Goal: Task Accomplishment & Management: Use online tool/utility

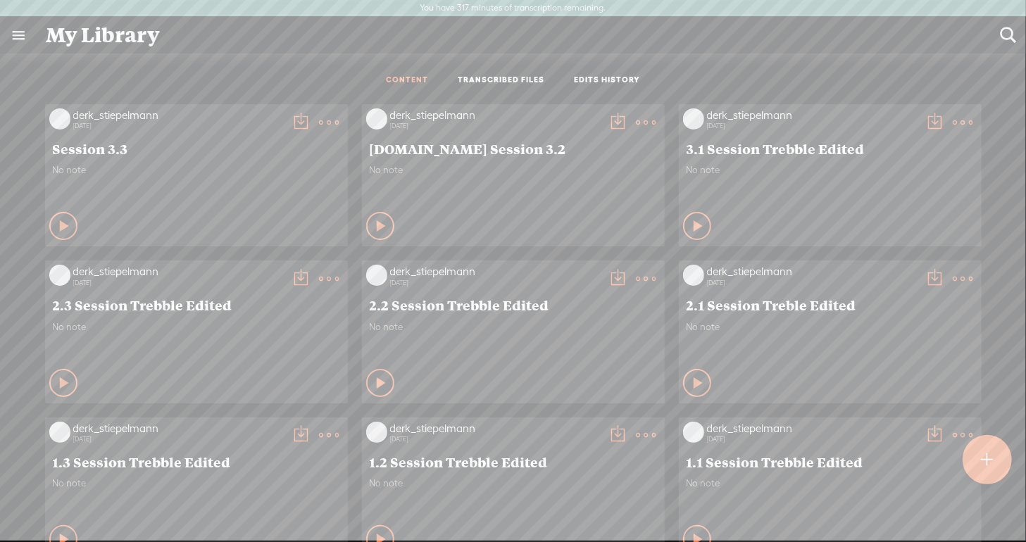
scroll to position [27, 0]
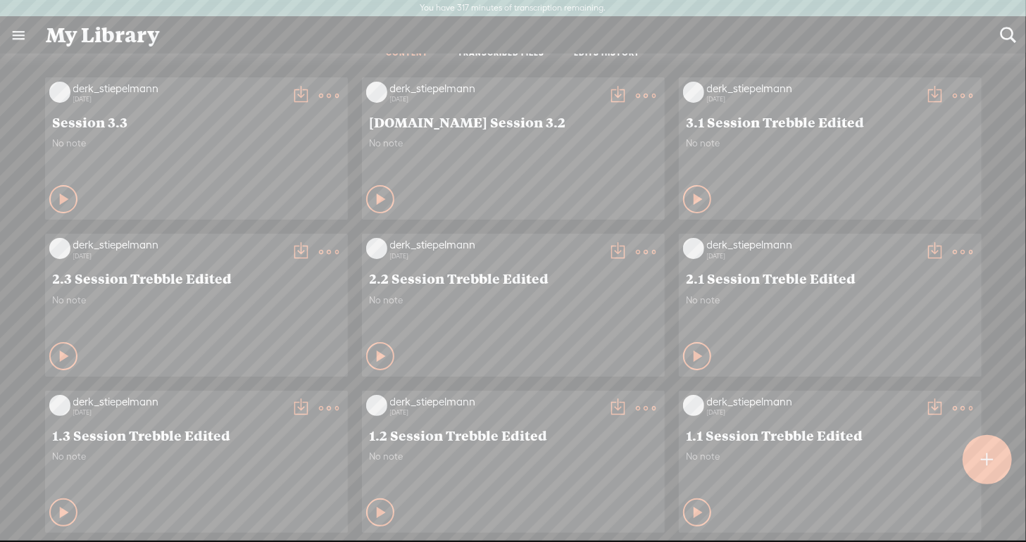
click at [14, 31] on link at bounding box center [18, 35] width 37 height 37
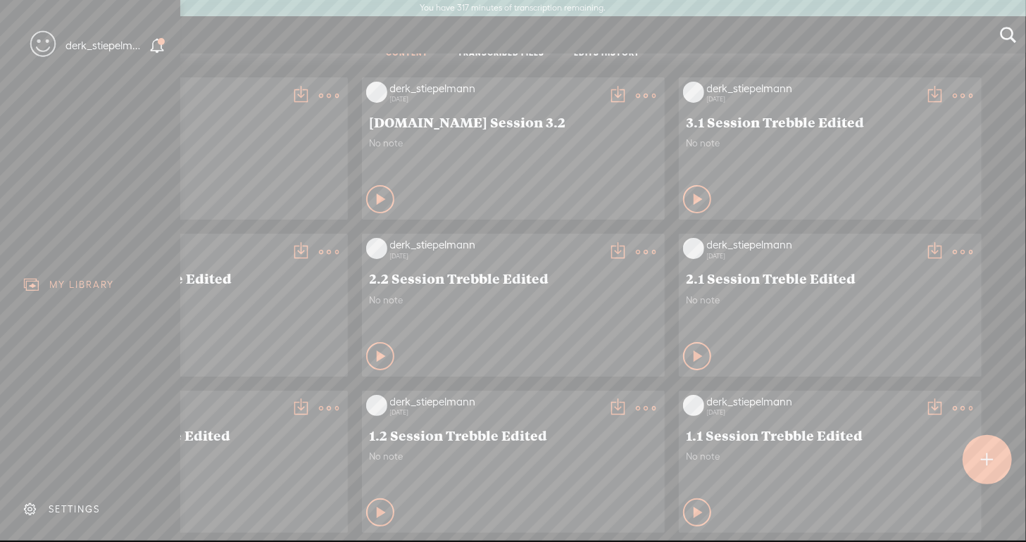
click at [158, 46] on icon at bounding box center [157, 46] width 16 height 16
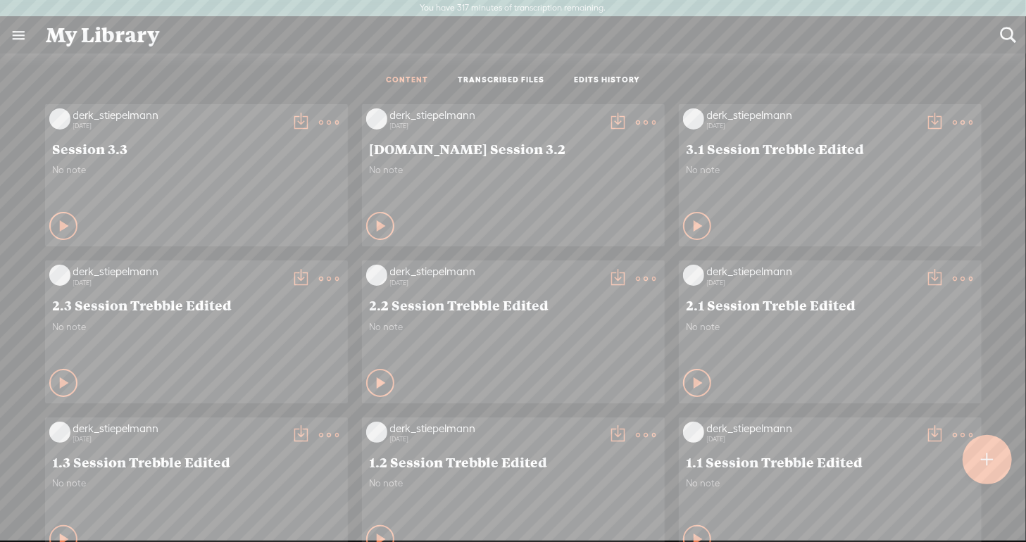
click at [517, 77] on link "TRANSCRIBED FILES" at bounding box center [501, 81] width 87 height 12
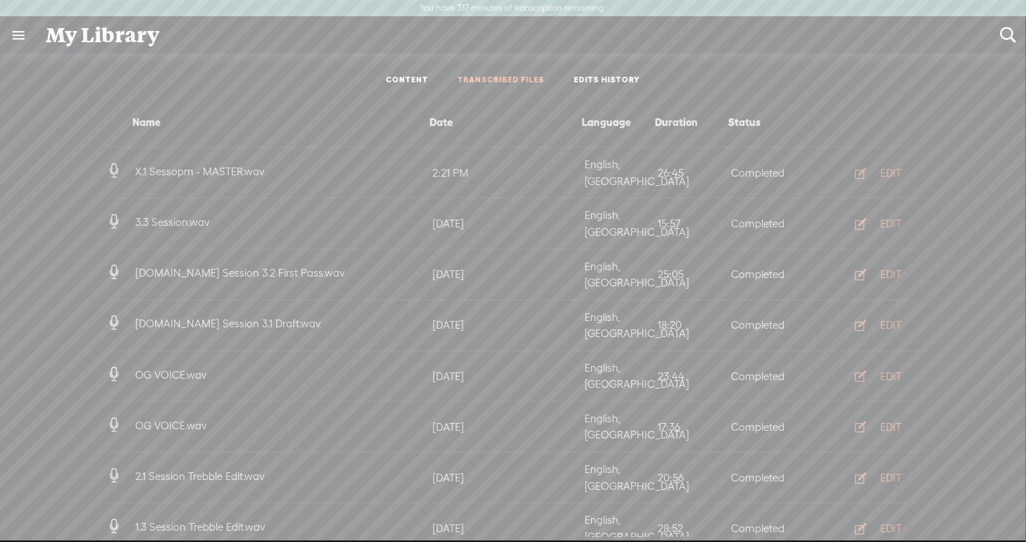
click at [892, 168] on div "EDIT" at bounding box center [891, 173] width 21 height 14
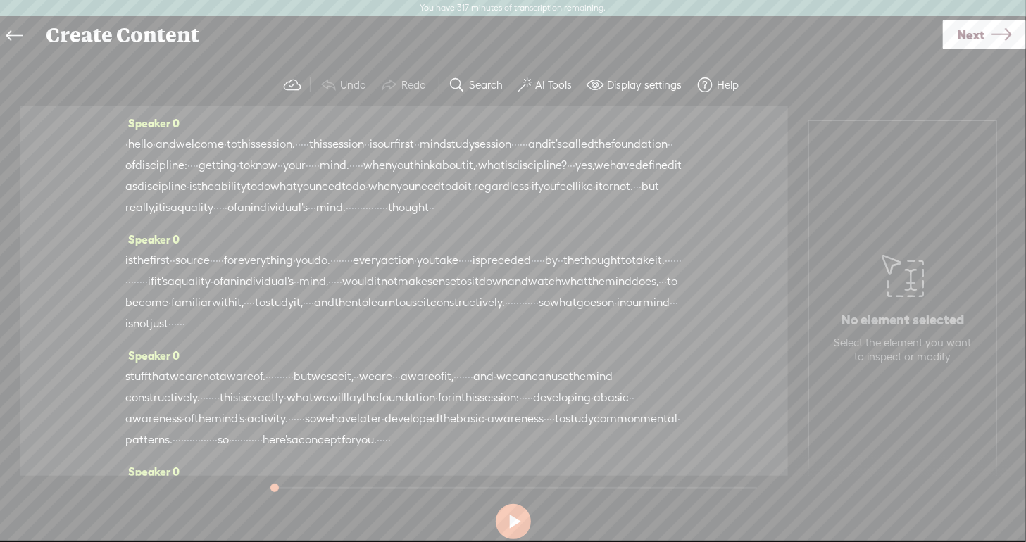
click at [148, 148] on span "hello" at bounding box center [140, 144] width 25 height 21
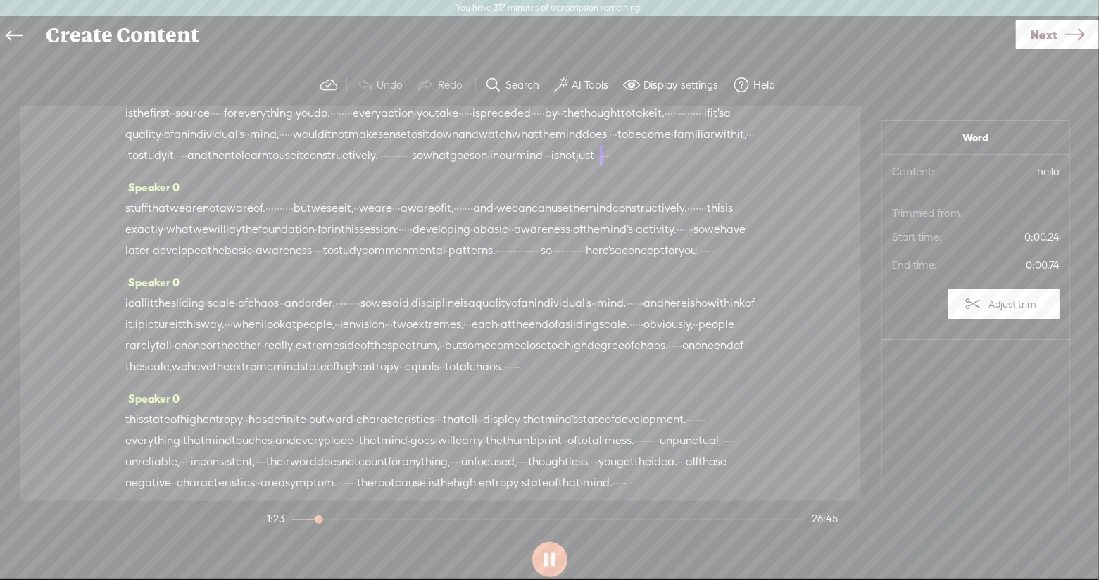
scroll to position [151, 0]
drag, startPoint x: 662, startPoint y: 331, endPoint x: 566, endPoint y: 332, distance: 95.8
click at [566, 257] on div "stuff that we are not aware of. · · · · · · · · · · but we see it, · · we are ·…" at bounding box center [440, 225] width 630 height 63
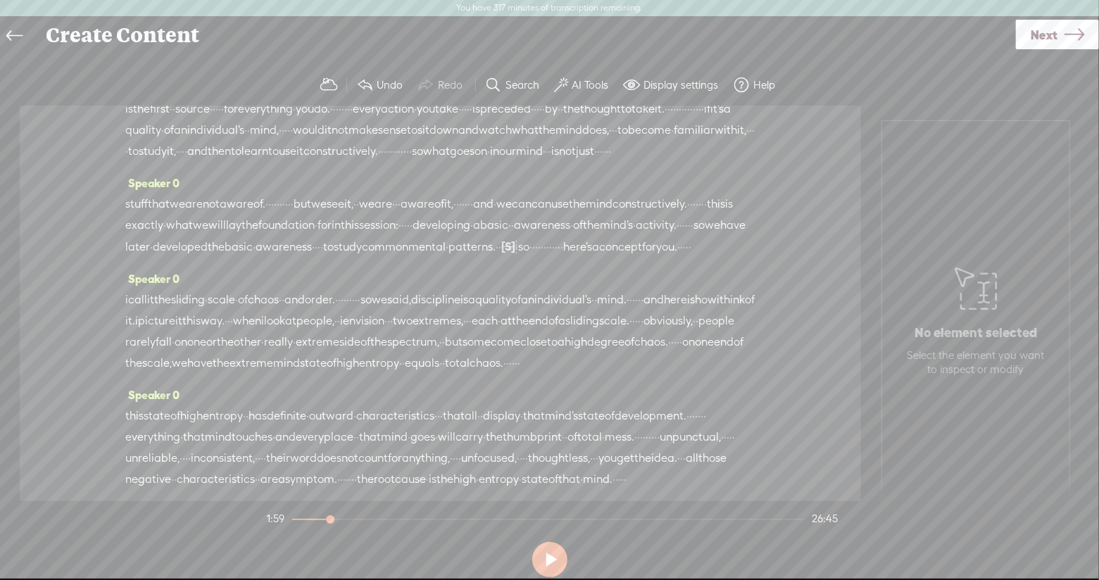
click at [496, 258] on span "patterns." at bounding box center [472, 247] width 47 height 21
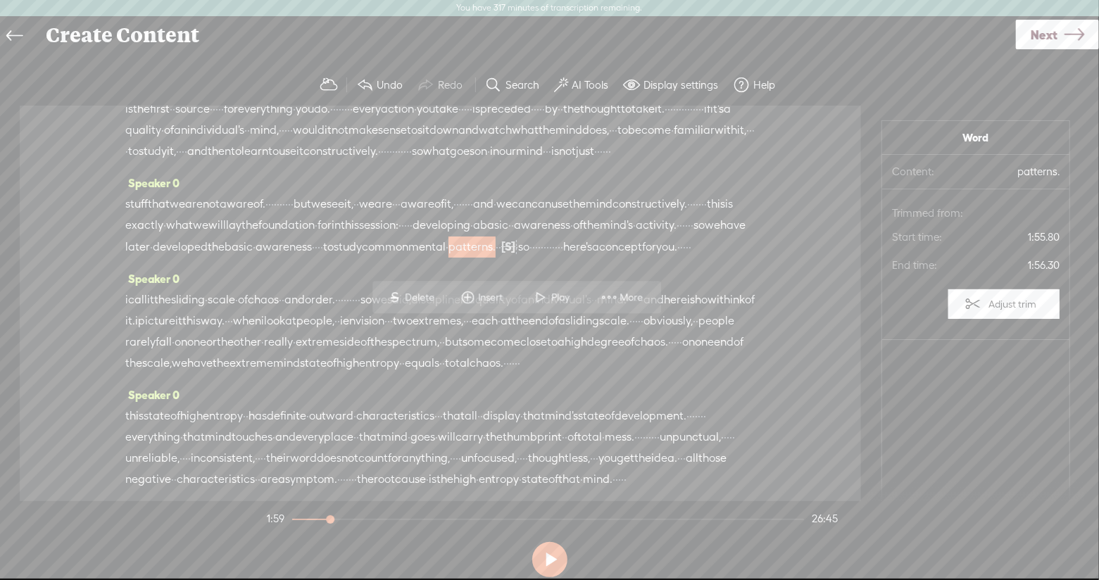
click at [496, 258] on span "patterns." at bounding box center [472, 247] width 47 height 21
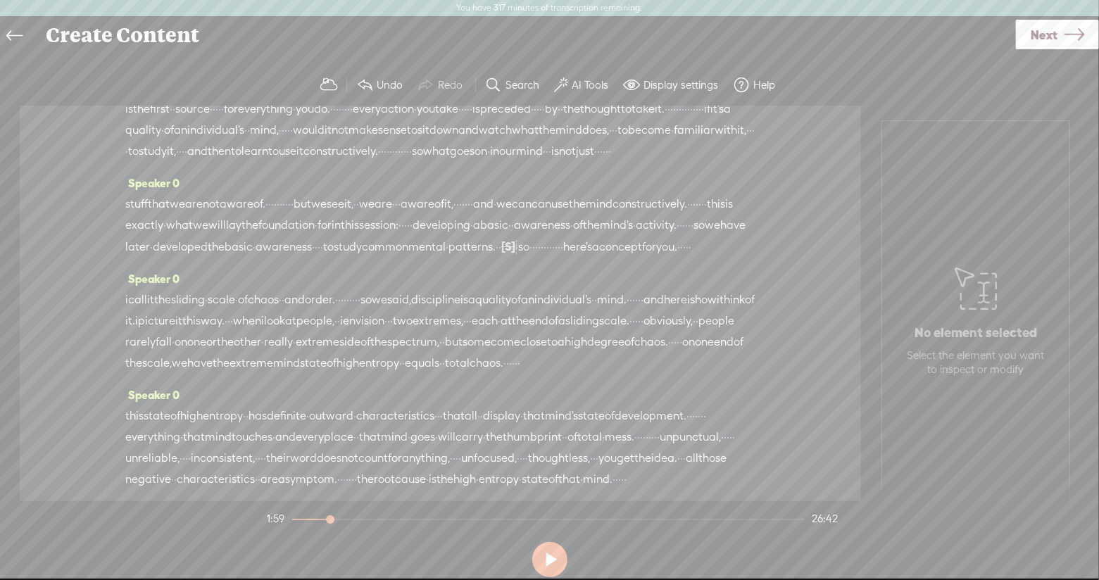
drag, startPoint x: 636, startPoint y: 335, endPoint x: 673, endPoint y: 334, distance: 37.3
click at [674, 258] on div "stuff that we are not aware of. · · · · · · · · · · but we see it, · · we are ·…" at bounding box center [440, 226] width 630 height 64
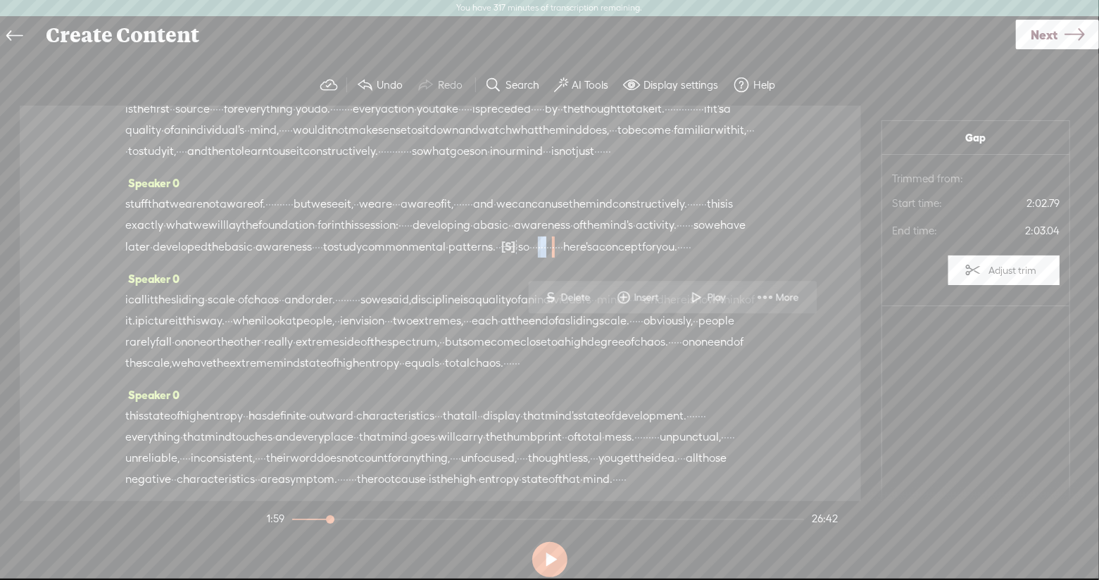
drag, startPoint x: 623, startPoint y: 337, endPoint x: 683, endPoint y: 337, distance: 60.6
click at [683, 258] on div "stuff that we are not aware of. · · · · · · · · · · but we see it, · · we are ·…" at bounding box center [440, 226] width 630 height 64
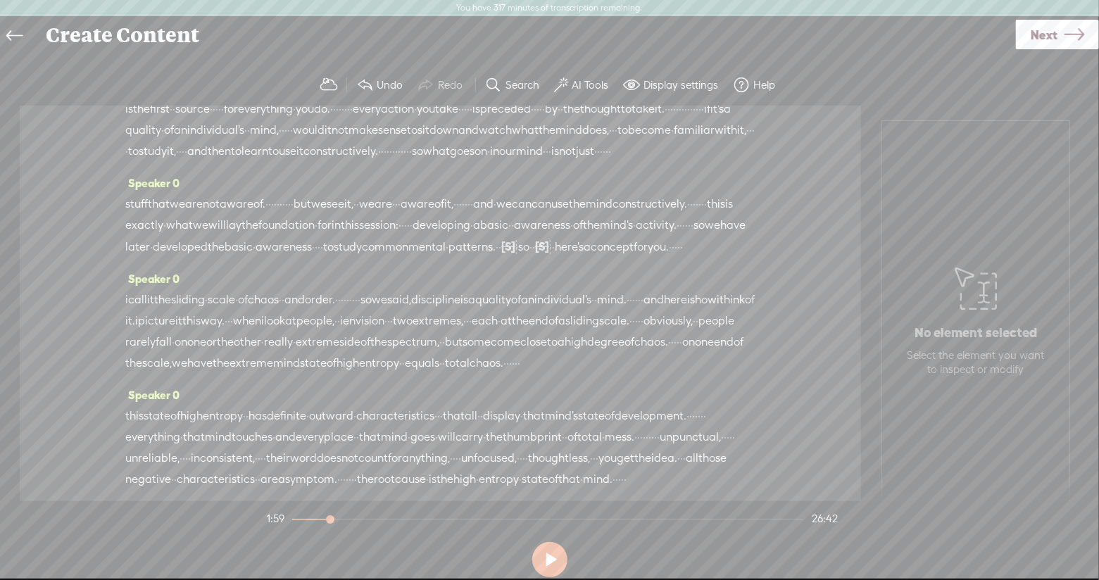
click at [446, 258] on span "mental" at bounding box center [426, 247] width 37 height 21
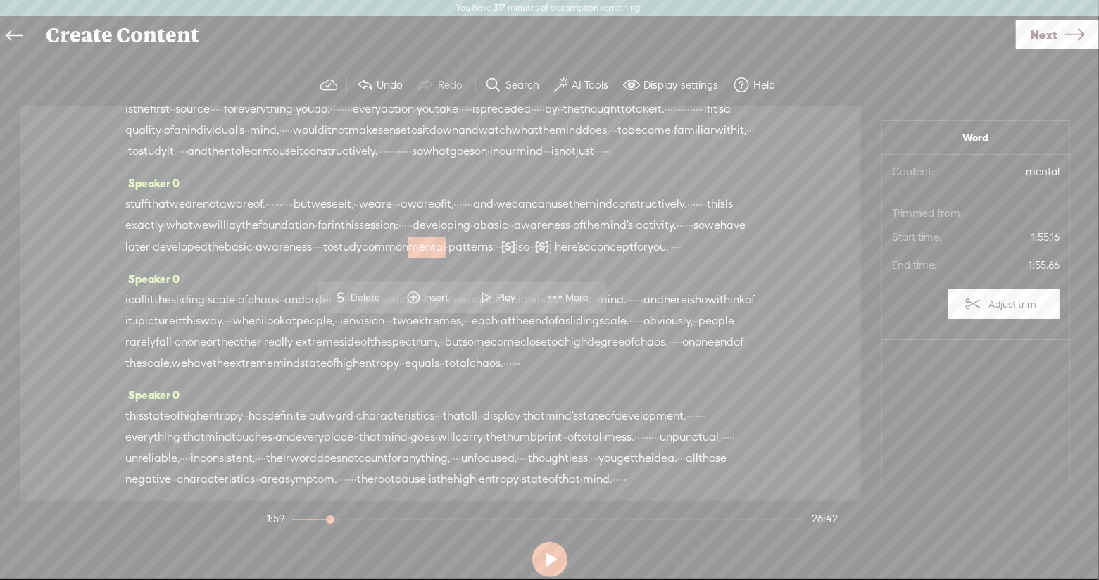
click at [446, 258] on span "mental" at bounding box center [426, 247] width 37 height 21
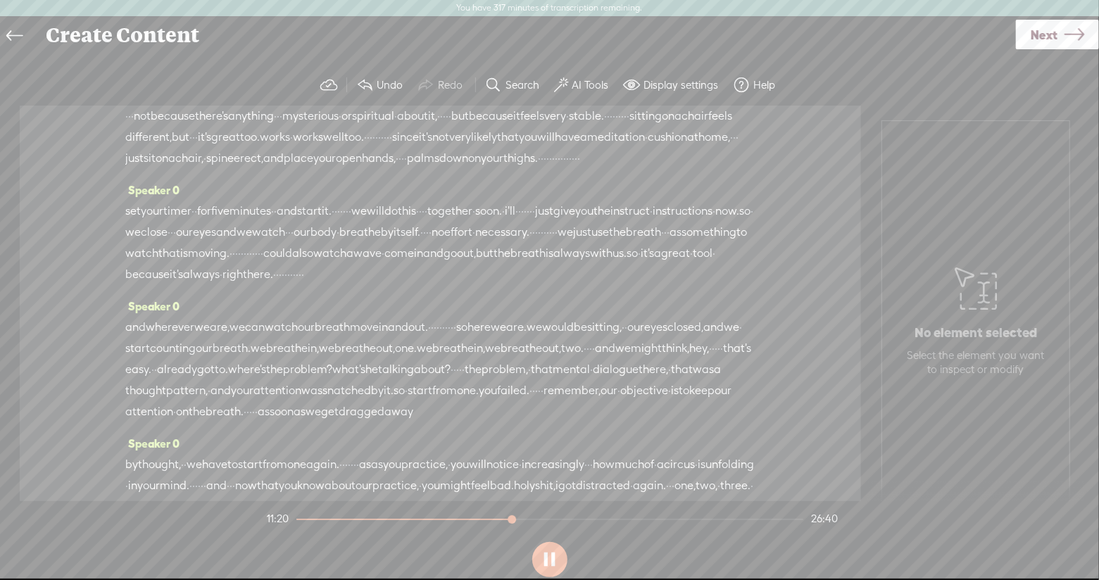
scroll to position [2271, 0]
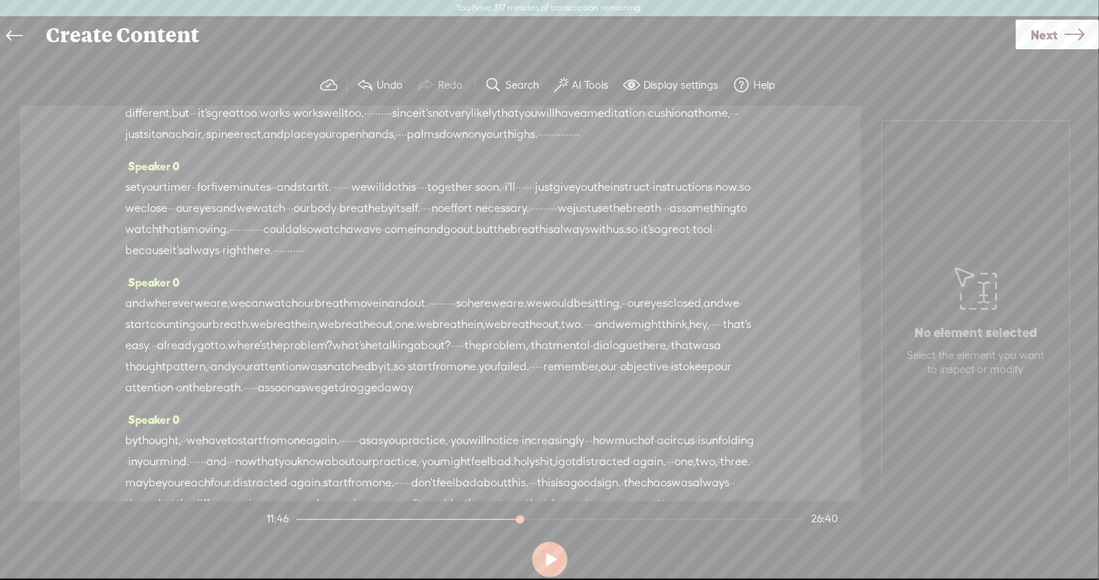
drag, startPoint x: 705, startPoint y: 247, endPoint x: 744, endPoint y: 248, distance: 38.7
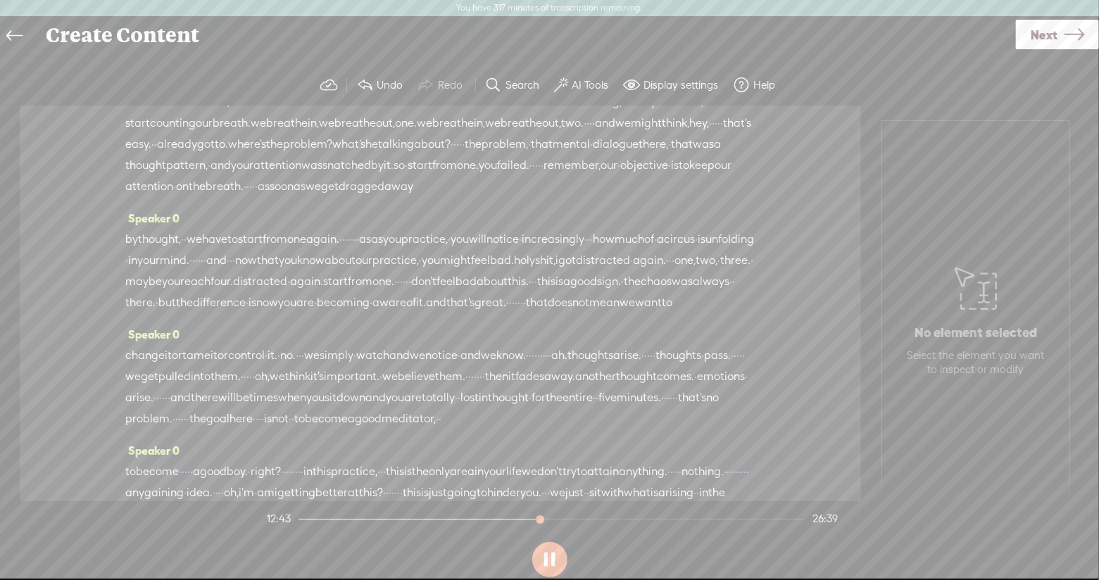
scroll to position [2475, 0]
drag, startPoint x: 642, startPoint y: 383, endPoint x: 734, endPoint y: 385, distance: 92.3
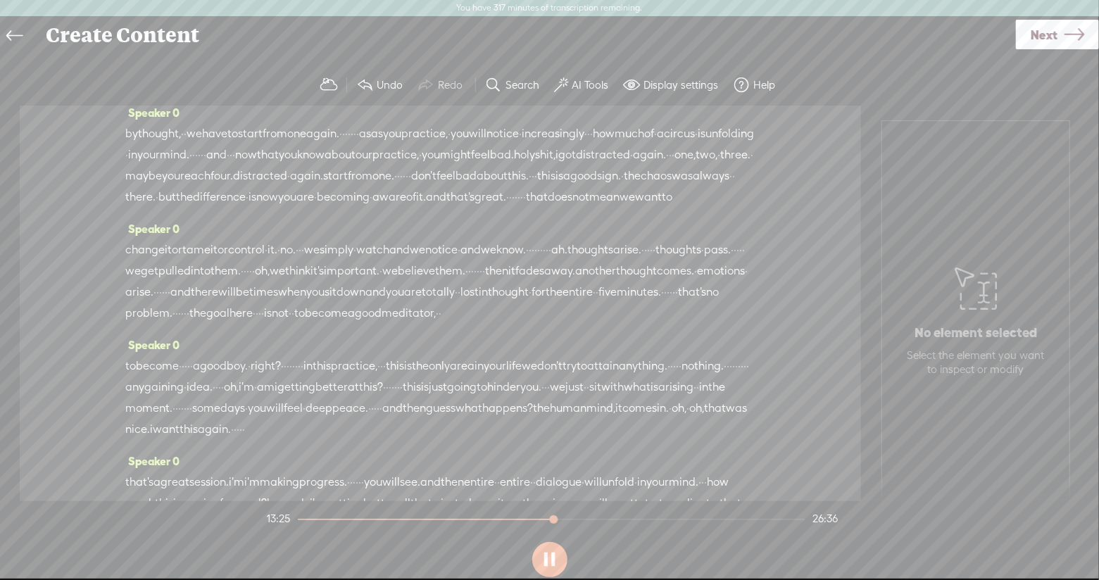
scroll to position [2577, 0]
drag, startPoint x: 244, startPoint y: 353, endPoint x: 277, endPoint y: 354, distance: 33.8
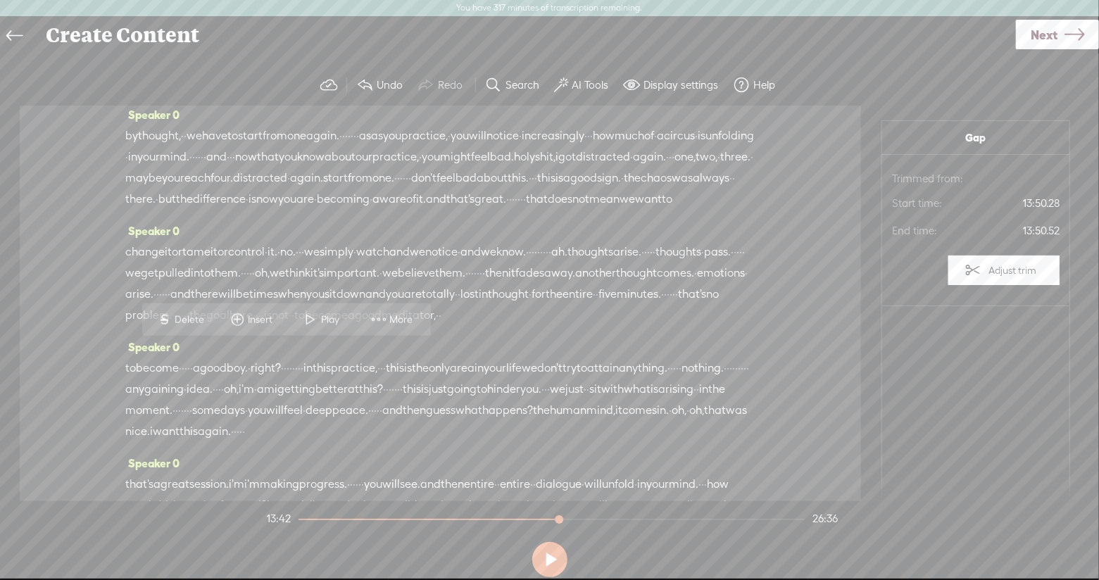
drag, startPoint x: 282, startPoint y: 354, endPoint x: 239, endPoint y: 356, distance: 43.0
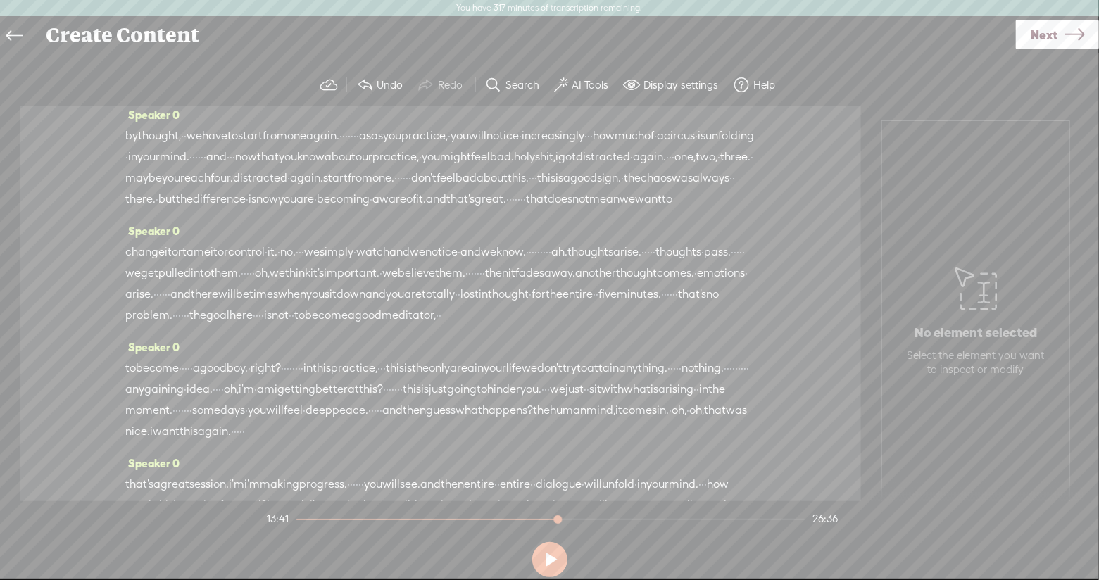
drag, startPoint x: 263, startPoint y: 352, endPoint x: 232, endPoint y: 353, distance: 31.0
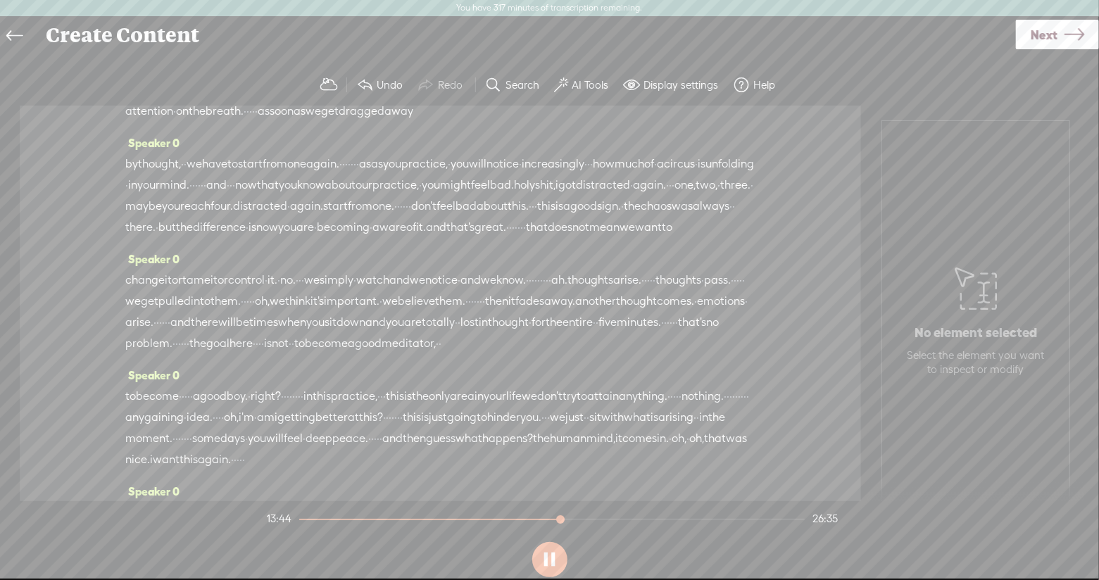
scroll to position [2551, 0]
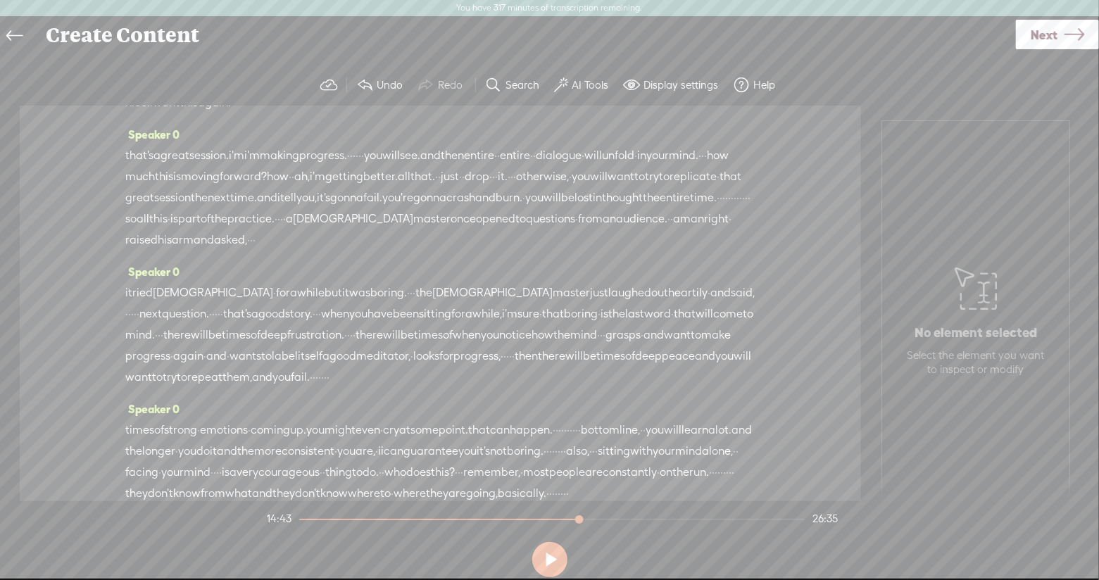
scroll to position [2903, 0]
drag, startPoint x: 165, startPoint y: 229, endPoint x: 130, endPoint y: 230, distance: 35.9
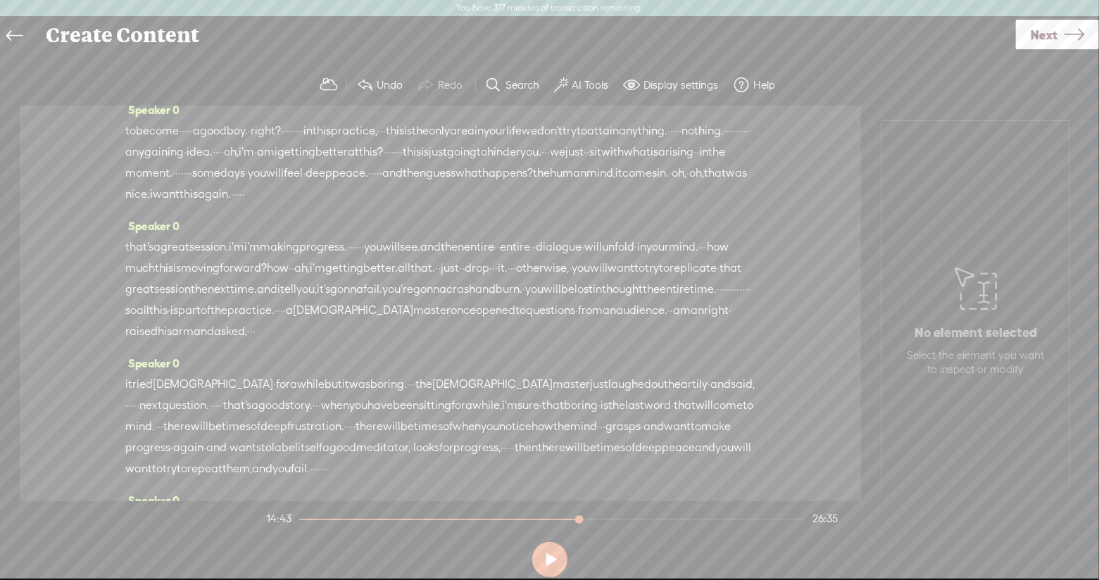
scroll to position [2811, 0]
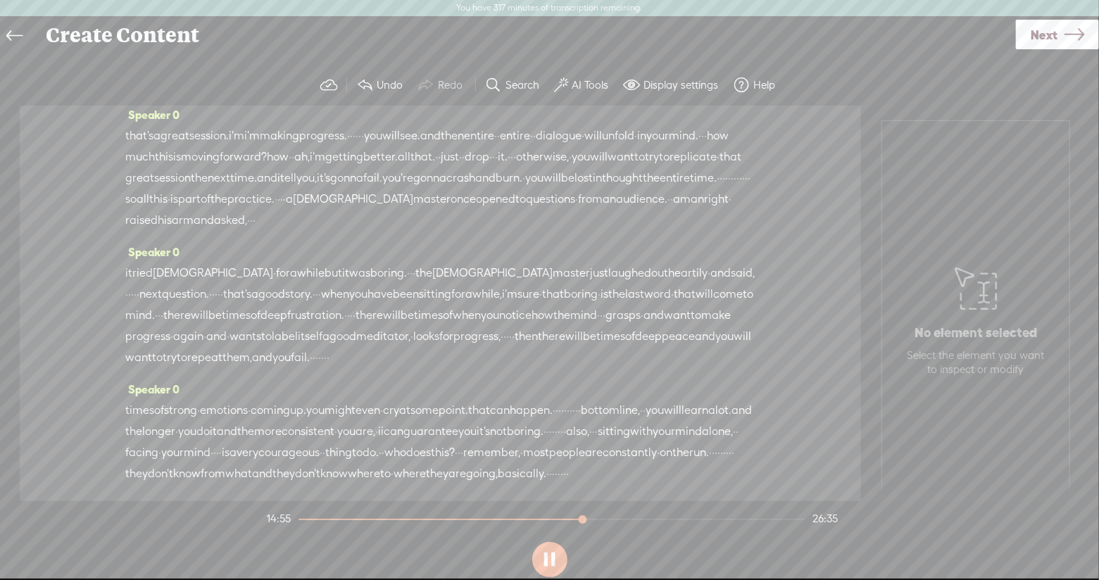
scroll to position [2970, 0]
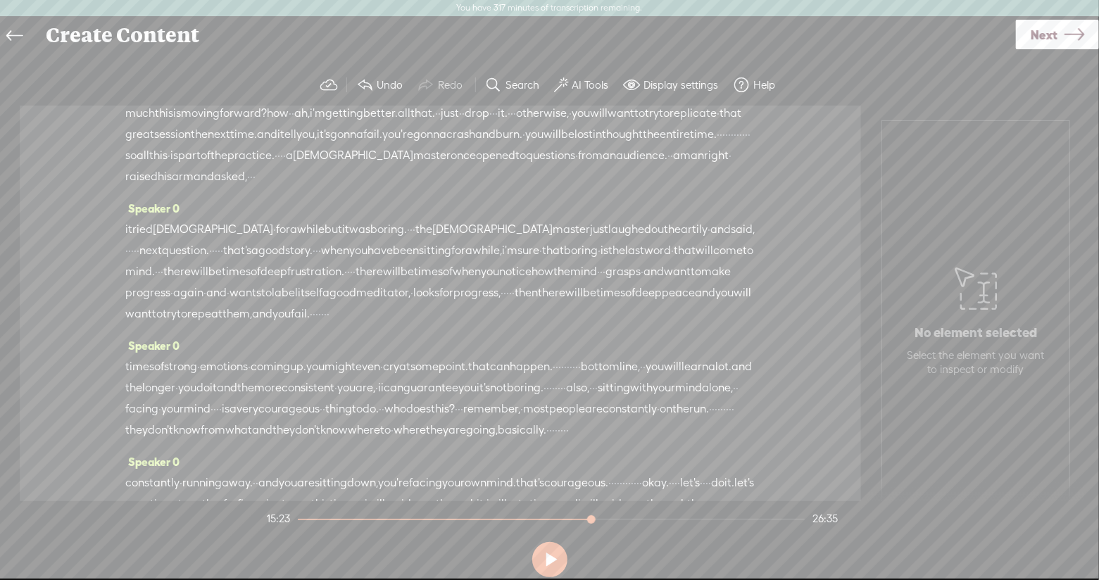
drag, startPoint x: 269, startPoint y: 306, endPoint x: 289, endPoint y: 304, distance: 20.6
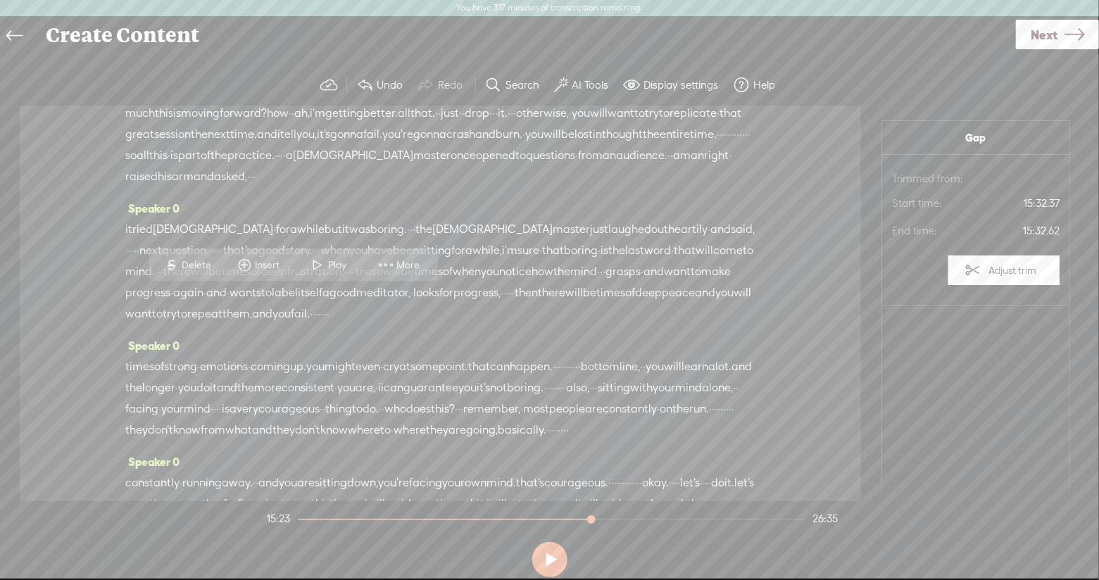
drag, startPoint x: 297, startPoint y: 301, endPoint x: 265, endPoint y: 304, distance: 31.8
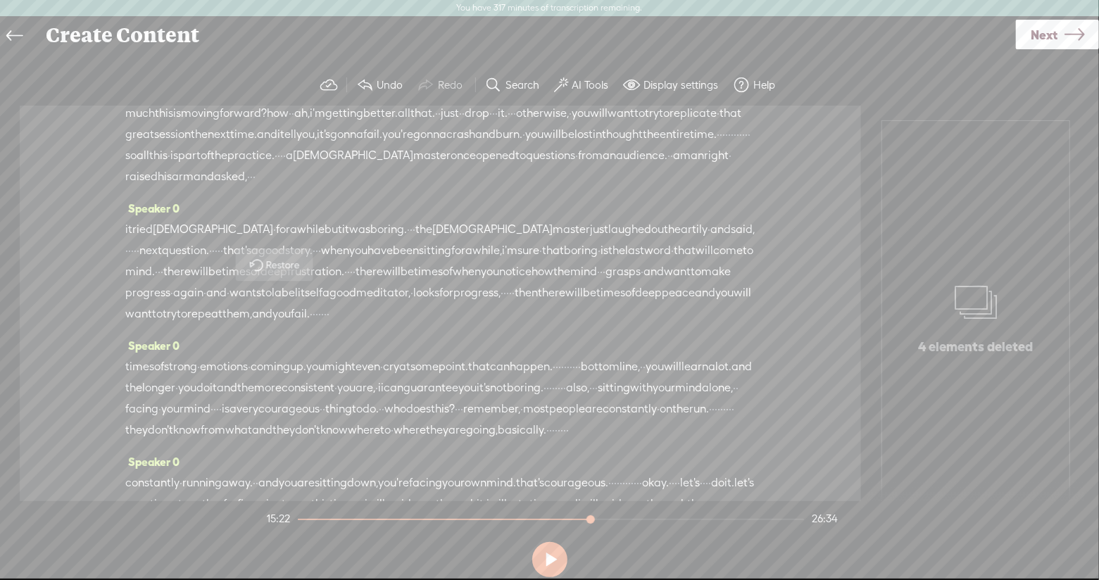
drag, startPoint x: 289, startPoint y: 296, endPoint x: 259, endPoint y: 300, distance: 29.8
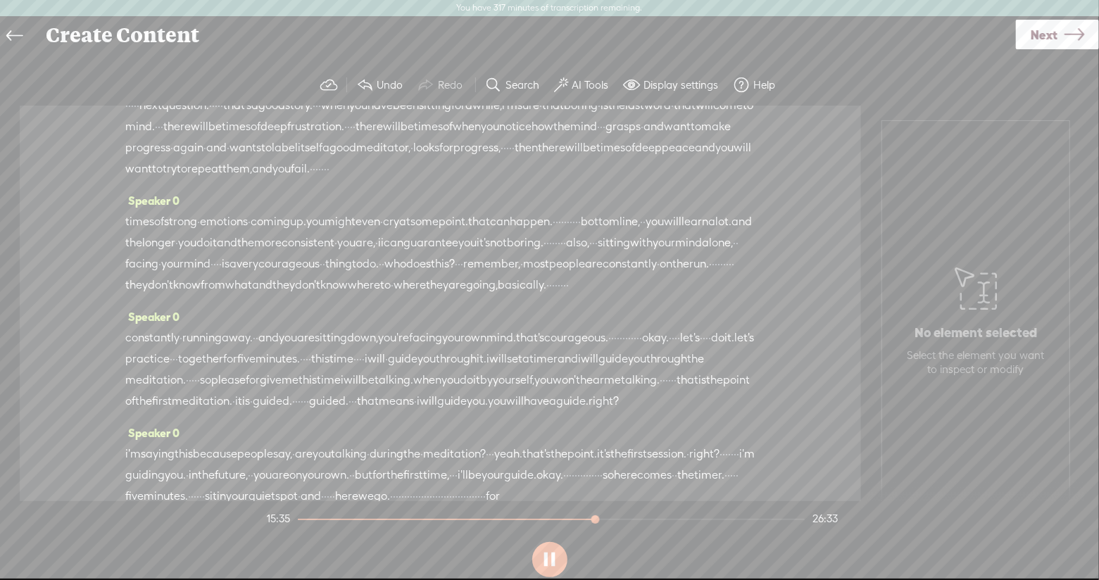
scroll to position [3120, 0]
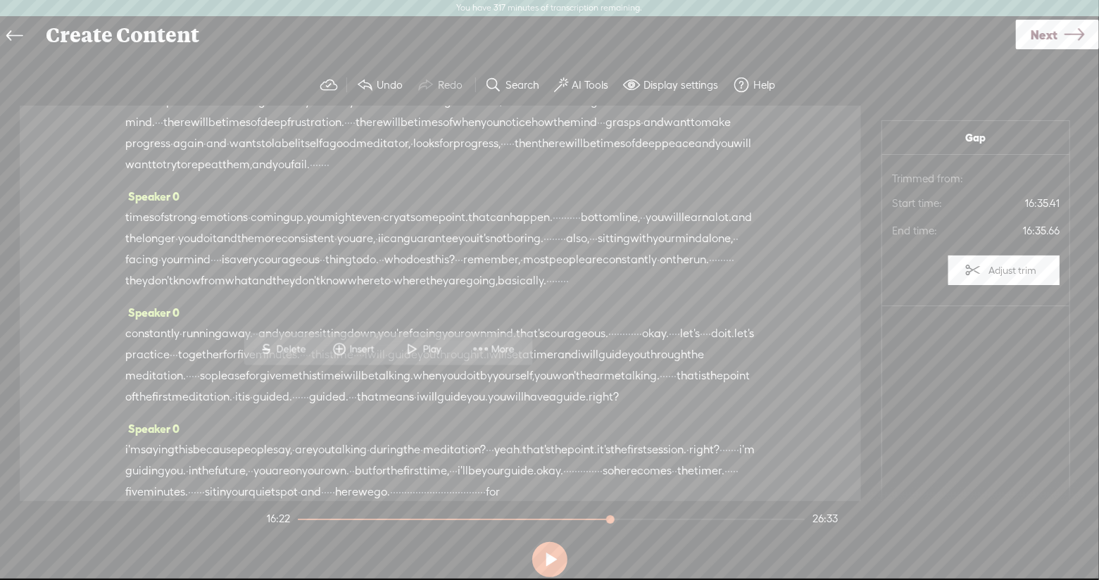
drag, startPoint x: 385, startPoint y: 383, endPoint x: 99, endPoint y: 382, distance: 286.6
click at [99, 382] on div "Speaker 0 · hello · and welcome · to this session. · · · · · · this session · ·…" at bounding box center [441, 304] width 842 height 396
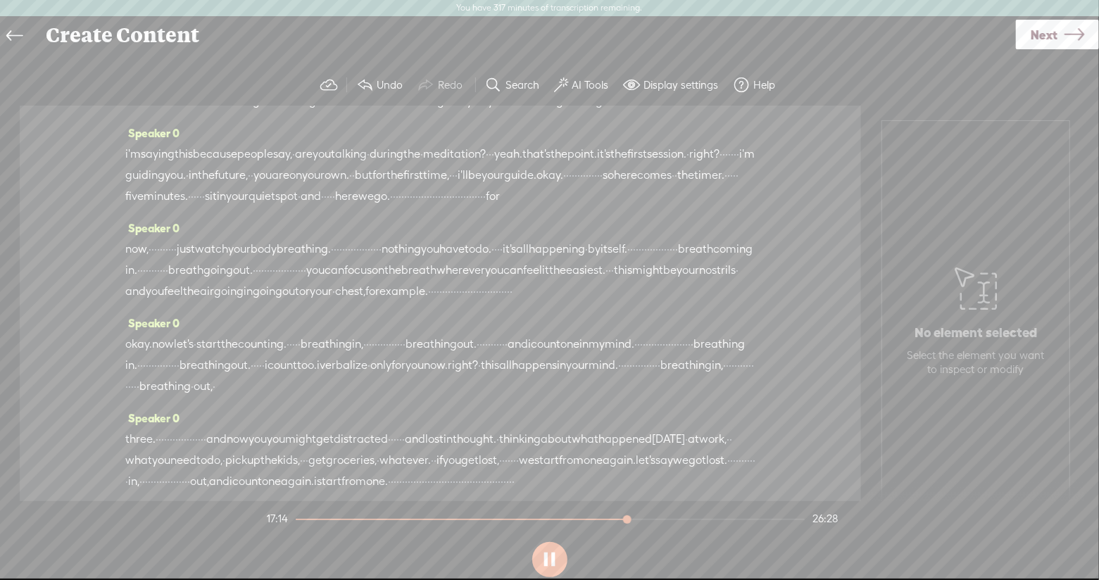
scroll to position [3403, 0]
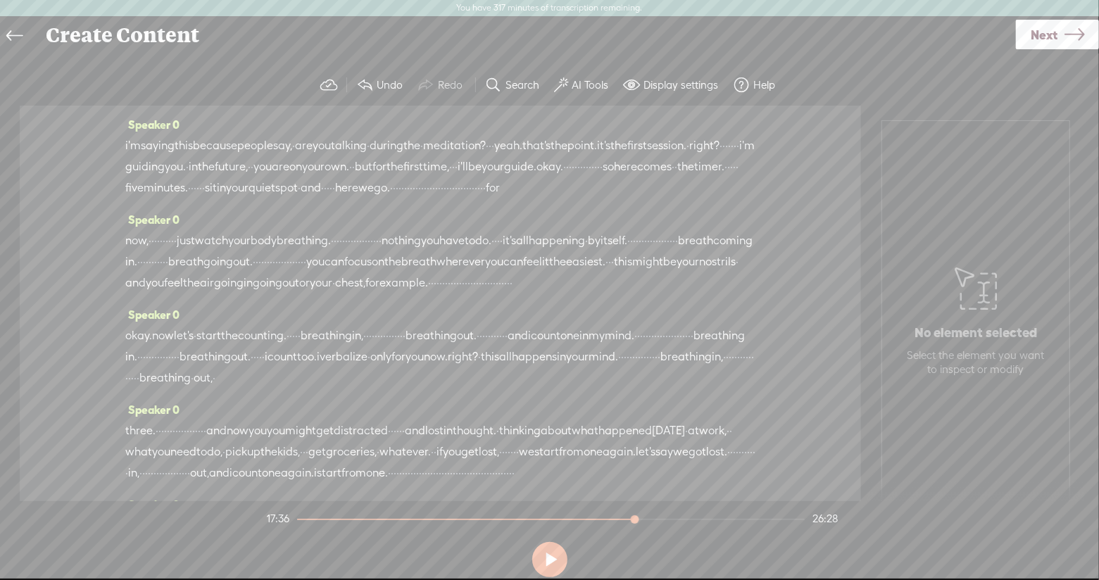
drag, startPoint x: 154, startPoint y: 342, endPoint x: 123, endPoint y: 344, distance: 31.8
click at [123, 344] on div "Speaker 0 · hello · and welcome · to this session. · · · · · · this session · ·…" at bounding box center [441, 304] width 842 height 396
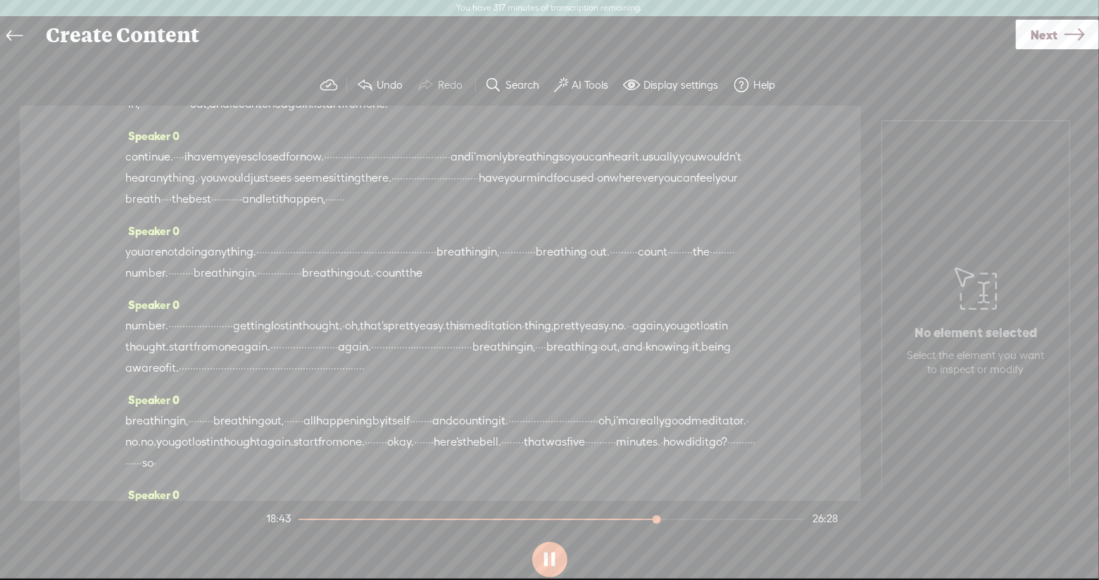
scroll to position [3775, 0]
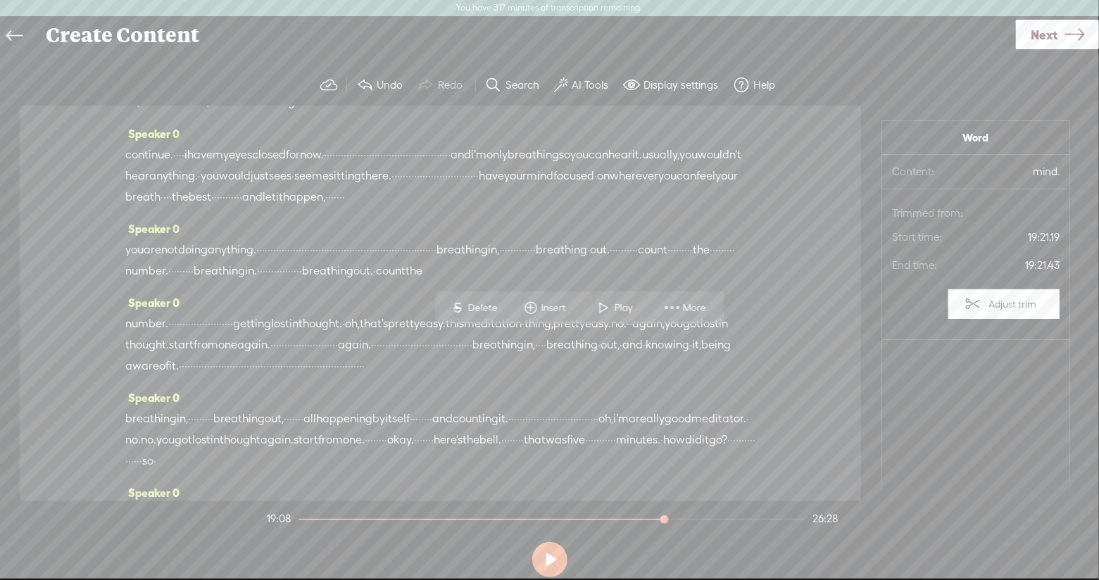
drag, startPoint x: 718, startPoint y: 344, endPoint x: 750, endPoint y: 344, distance: 32.4
click at [750, 344] on div "Speaker 0 · hello · and welcome · to this session. · · · · · · this session · ·…" at bounding box center [441, 304] width 842 height 396
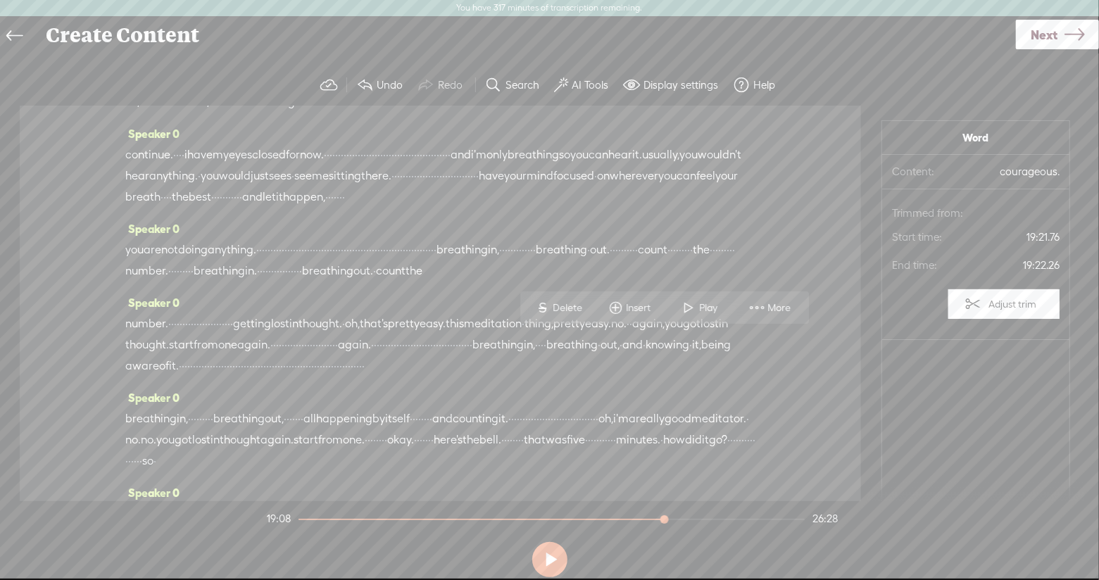
drag, startPoint x: 747, startPoint y: 337, endPoint x: 719, endPoint y: 338, distance: 28.2
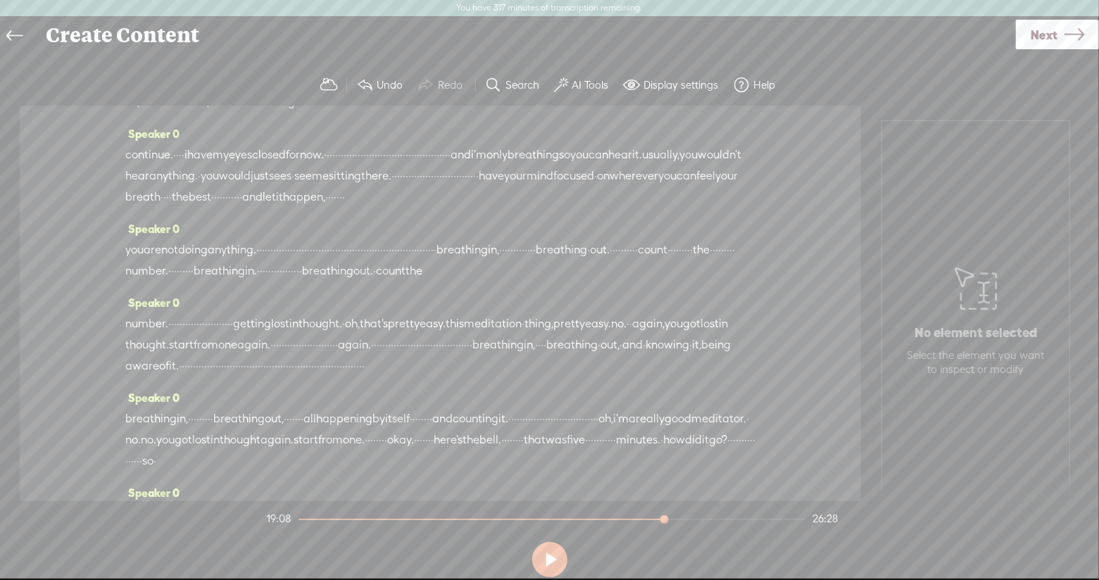
drag, startPoint x: 708, startPoint y: 344, endPoint x: 156, endPoint y: 365, distance: 552.5
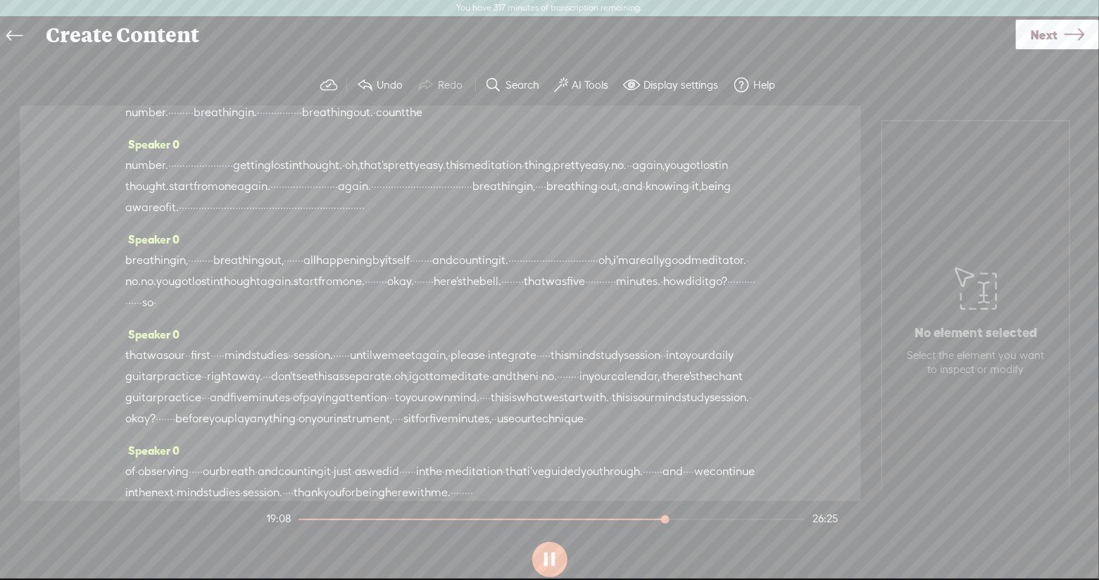
scroll to position [3936, 0]
drag, startPoint x: 413, startPoint y: 357, endPoint x: 332, endPoint y: 368, distance: 82.4
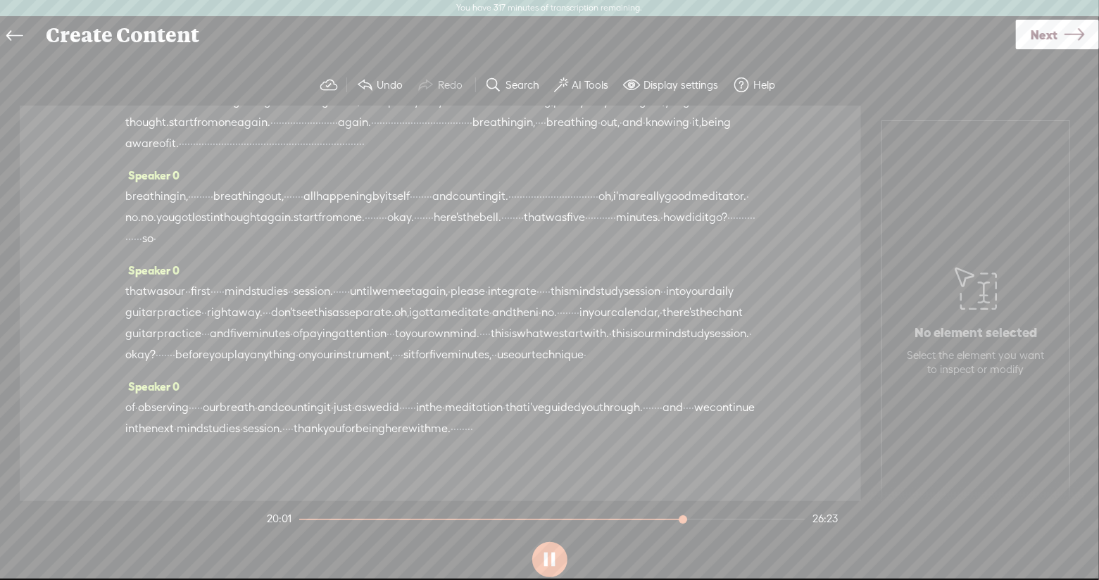
scroll to position [4000, 0]
drag, startPoint x: 637, startPoint y: 303, endPoint x: 663, endPoint y: 304, distance: 26.8
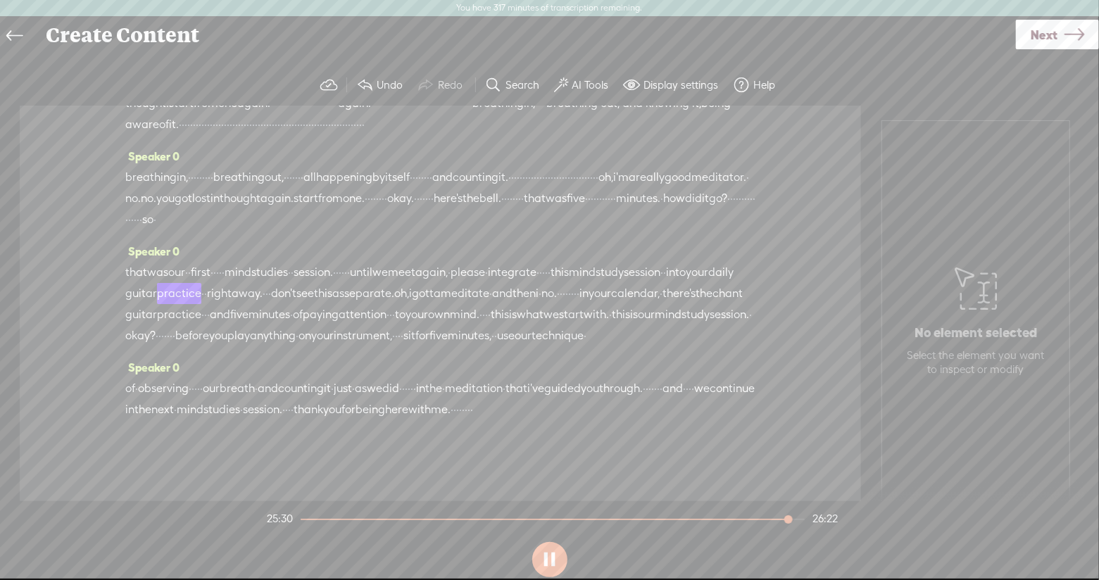
scroll to position [5010, 0]
click at [559, 542] on button at bounding box center [549, 559] width 35 height 35
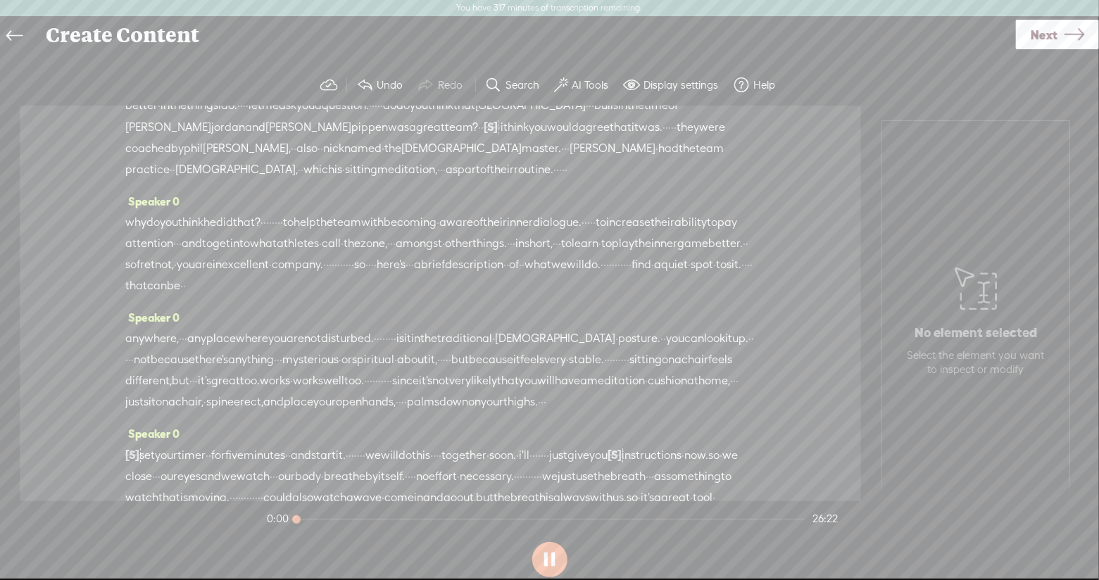
click at [556, 542] on button at bounding box center [549, 559] width 35 height 35
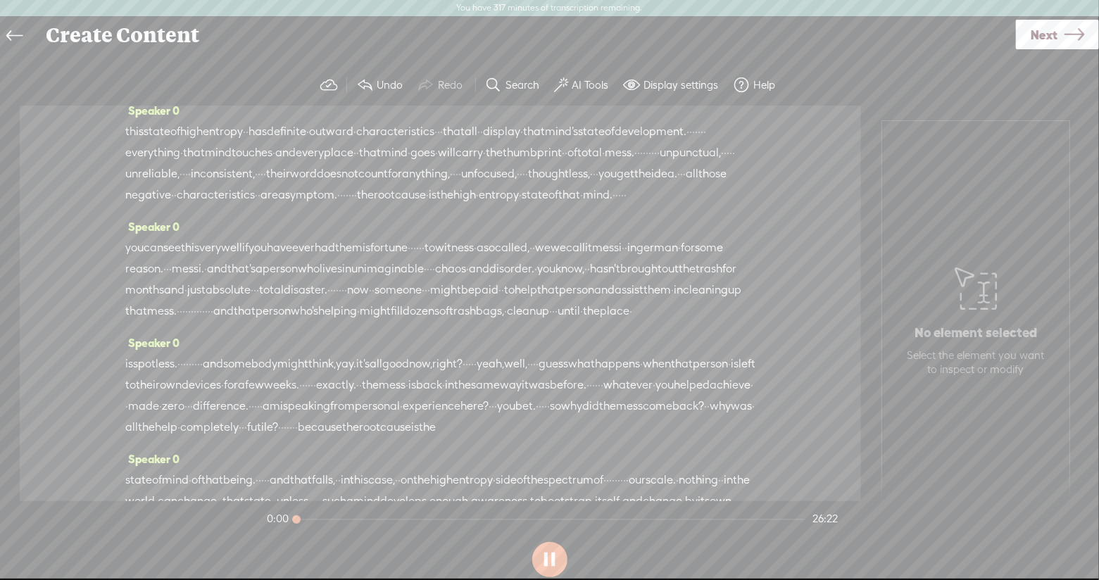
scroll to position [0, 0]
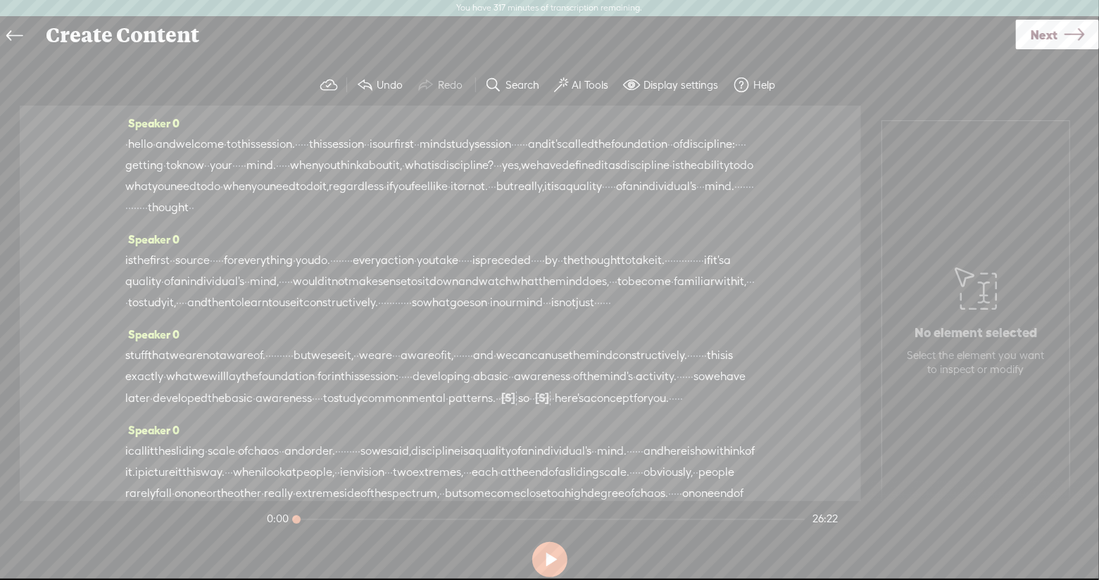
click at [1025, 30] on icon at bounding box center [1075, 35] width 20 height 36
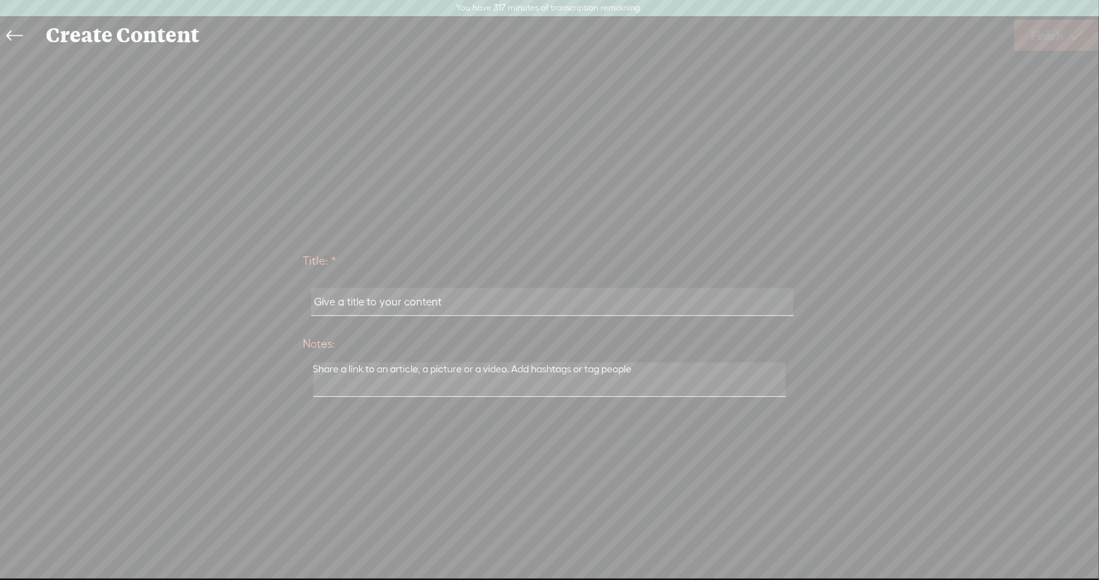
click at [453, 304] on input "text" at bounding box center [552, 301] width 482 height 27
drag, startPoint x: 453, startPoint y: 304, endPoint x: 324, endPoint y: 301, distance: 128.9
click at [324, 301] on input "text" at bounding box center [552, 301] width 482 height 27
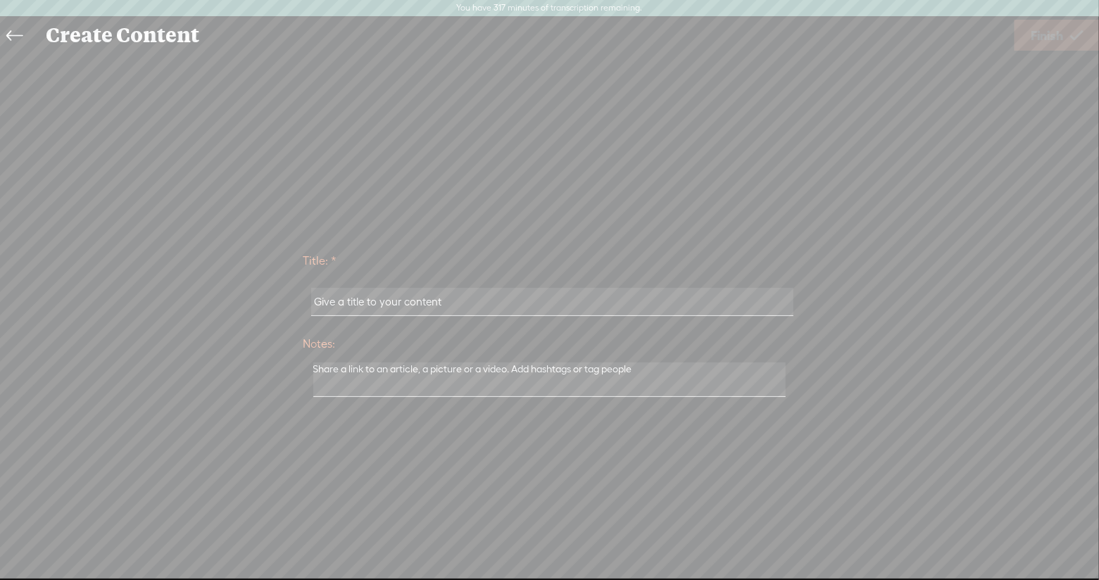
click at [324, 301] on input "text" at bounding box center [552, 301] width 482 height 27
type input "X.1 Session Trebble Edit"
click at [1025, 39] on span "Finish" at bounding box center [1047, 36] width 32 height 36
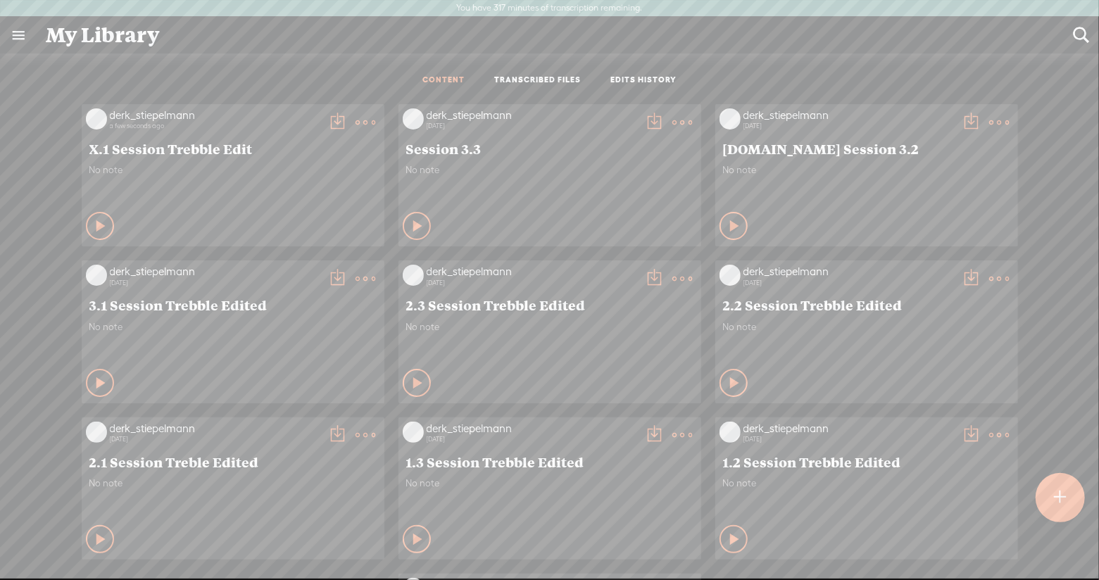
scroll to position [1, 0]
click at [333, 115] on t at bounding box center [338, 122] width 20 height 20
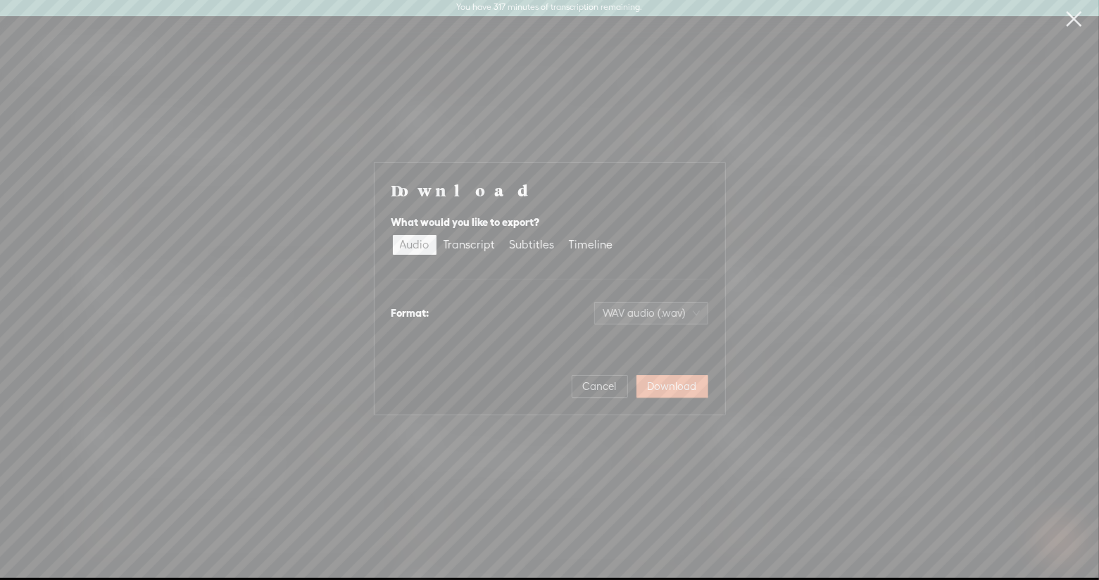
scroll to position [0, 0]
click at [691, 390] on span "Download" at bounding box center [672, 387] width 49 height 14
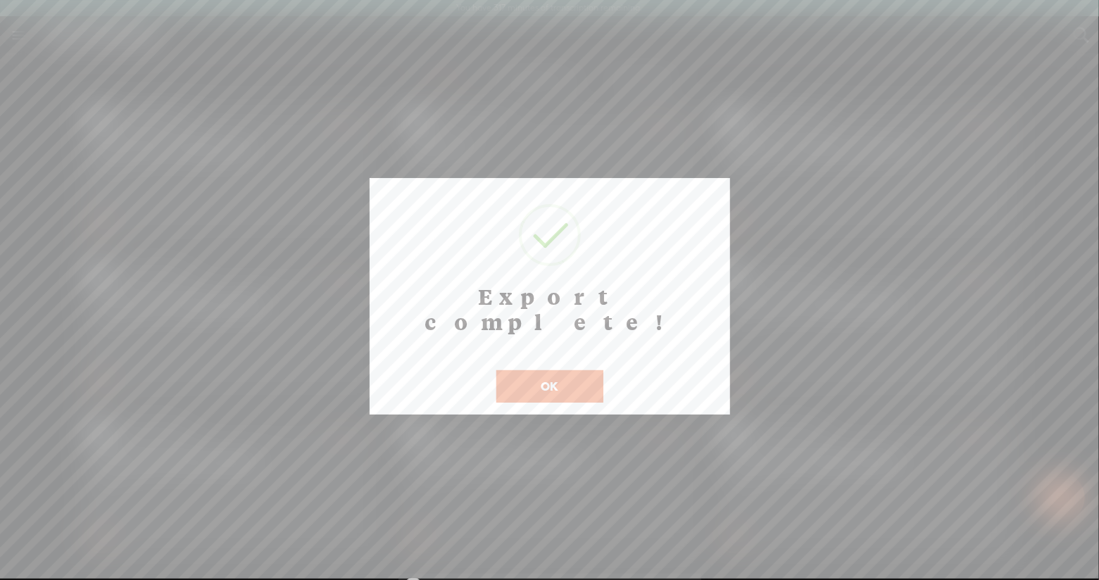
click at [589, 370] on button "OK" at bounding box center [549, 386] width 107 height 32
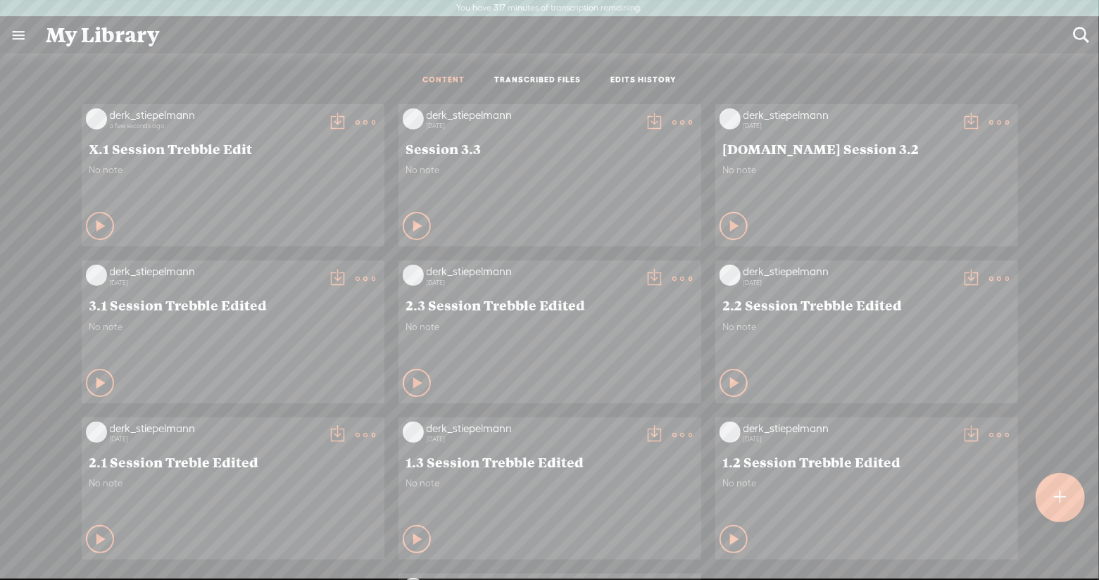
click at [356, 120] on t at bounding box center [366, 123] width 20 height 20
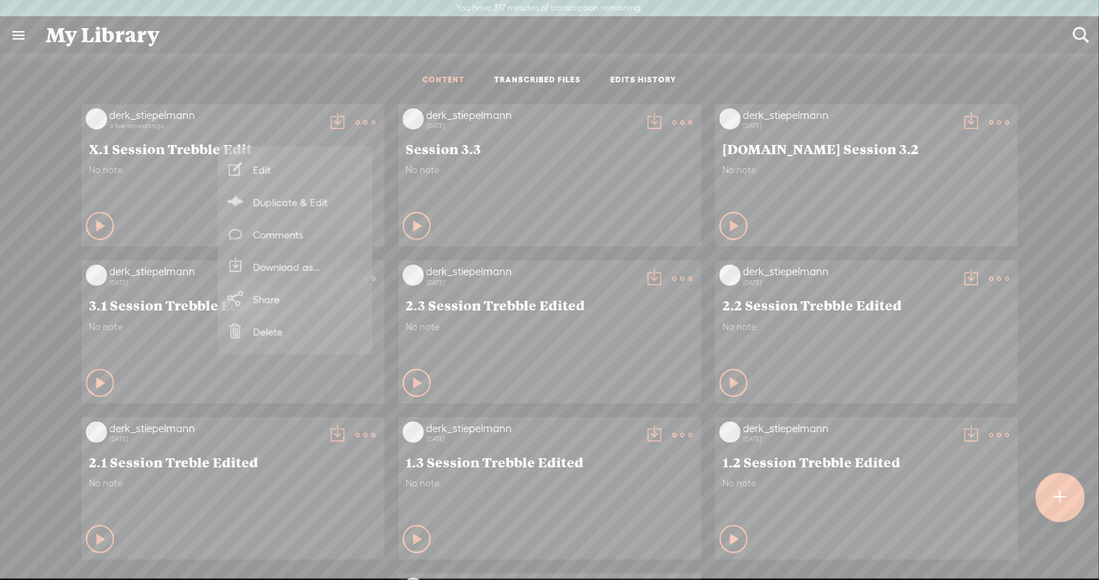
click at [328, 268] on link "Download as..." at bounding box center [295, 267] width 141 height 32
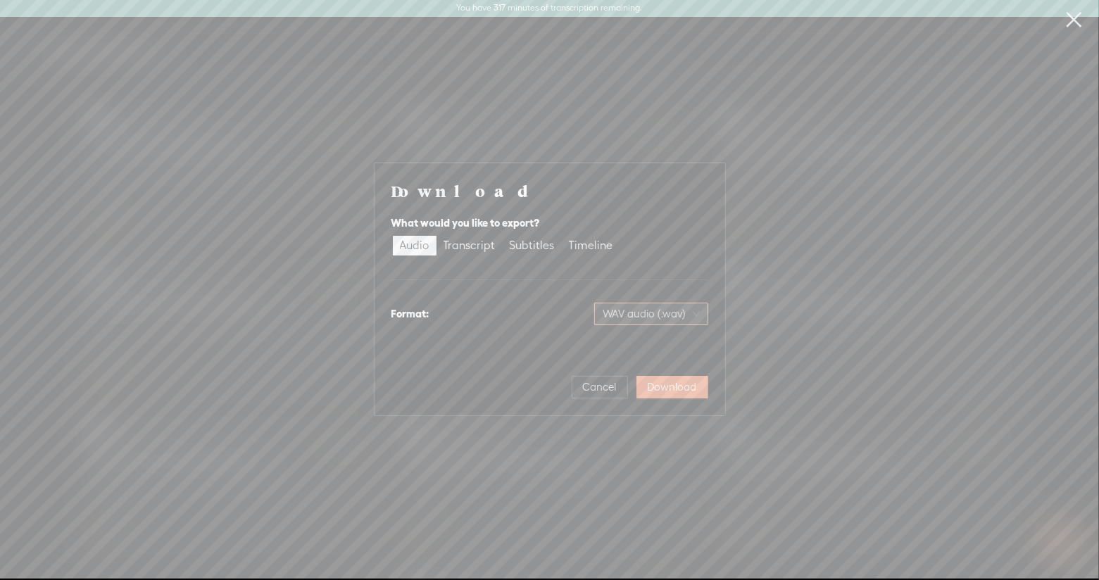
click at [641, 318] on span "WAV audio (.wav)" at bounding box center [651, 314] width 97 height 21
click at [655, 207] on div "Download What would you like to export? Audio Transcript Subtitles Timeline For…" at bounding box center [550, 289] width 317 height 218
click at [611, 390] on span "Cancel" at bounding box center [600, 387] width 34 height 14
